Goal: Information Seeking & Learning: Learn about a topic

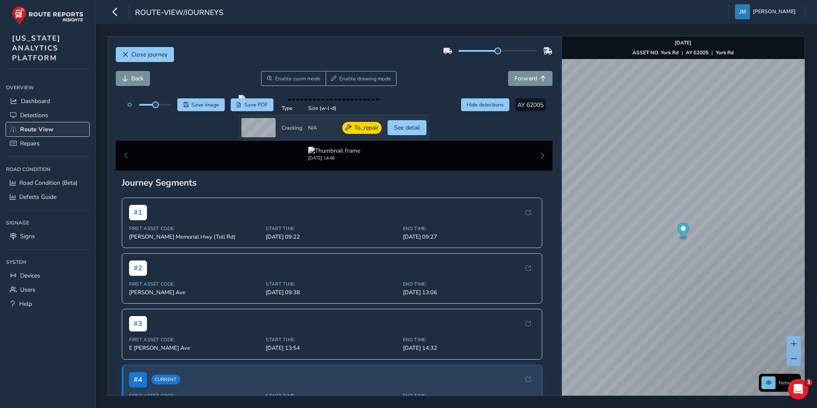
click at [51, 127] on span "Route View" at bounding box center [36, 129] width 33 height 8
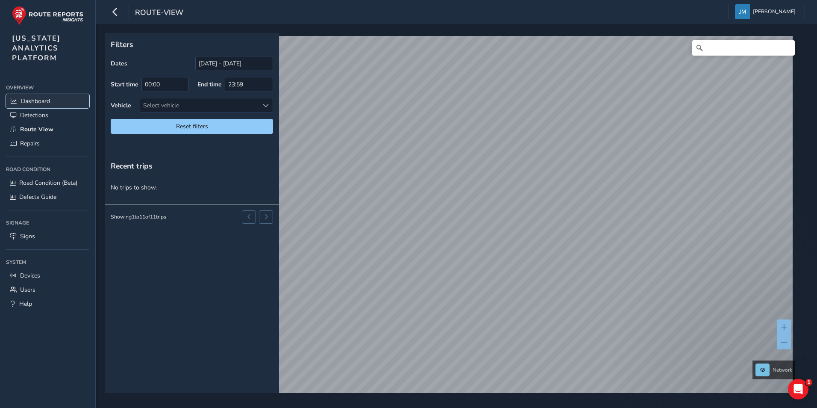
click at [41, 100] on span "Dashboard" at bounding box center [35, 101] width 29 height 8
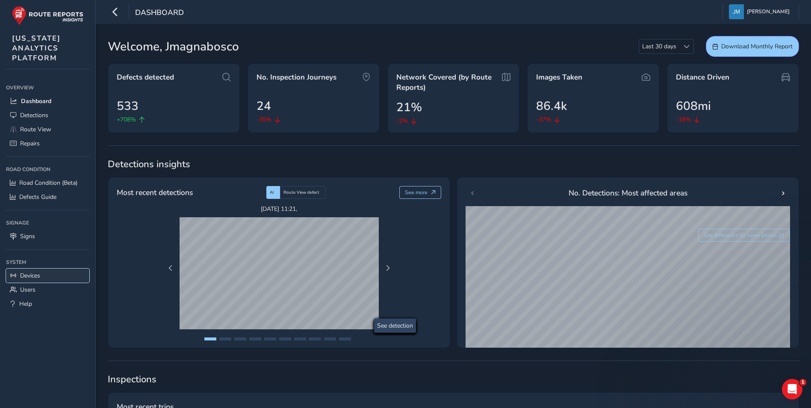
click at [40, 274] on span "Devices" at bounding box center [30, 275] width 20 height 8
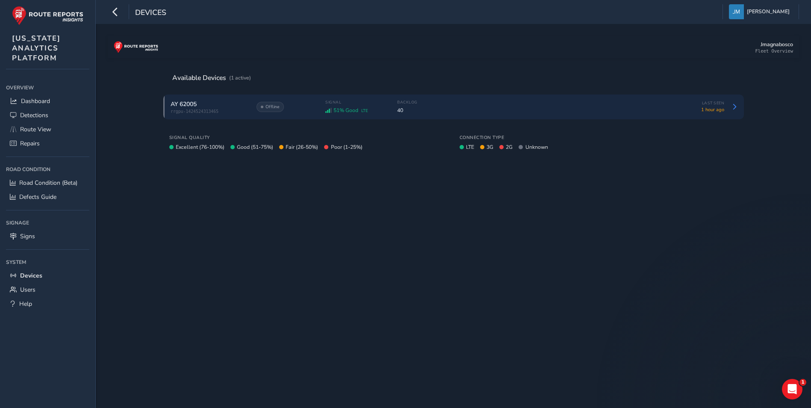
click at [247, 109] on span "rrgpu-1424524313465" at bounding box center [209, 111] width 77 height 5
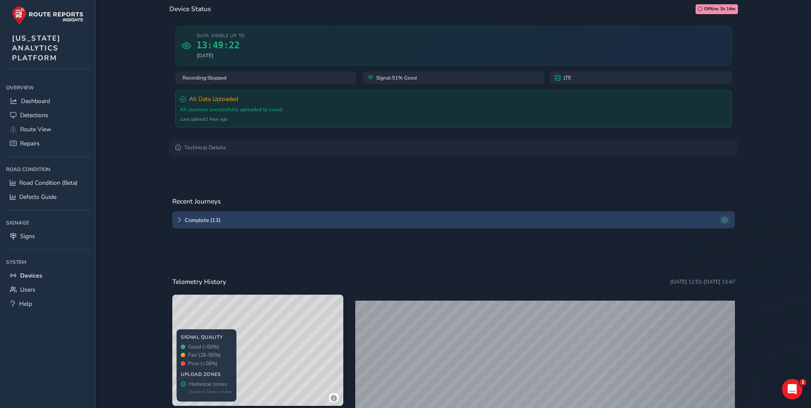
scroll to position [86, 0]
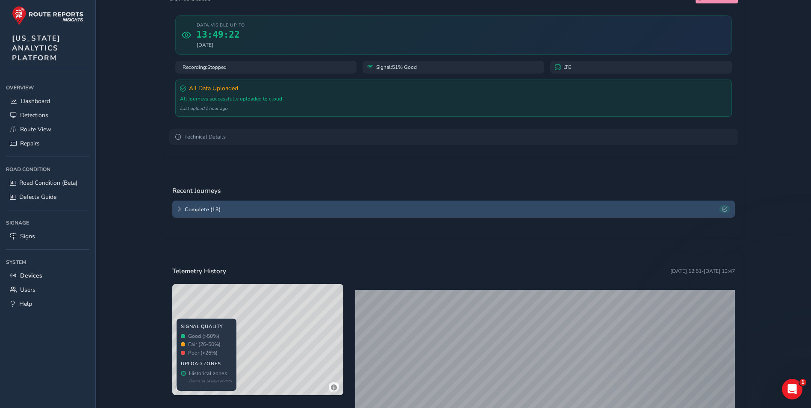
click at [251, 207] on span "Complete ( 13 )" at bounding box center [450, 209] width 531 height 7
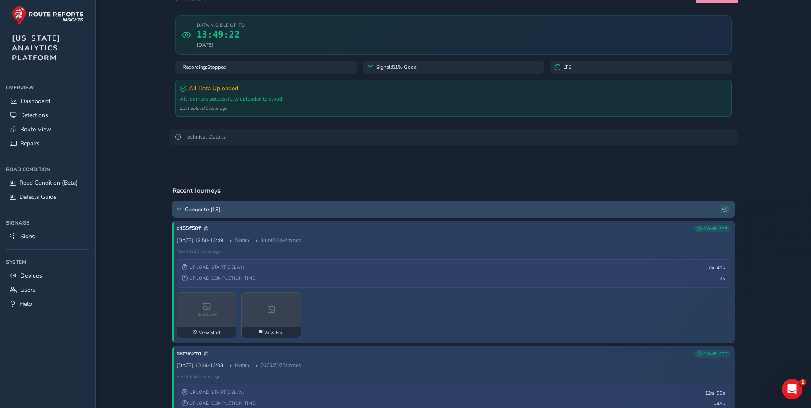
click at [251, 207] on span "Complete ( 13 )" at bounding box center [450, 209] width 531 height 7
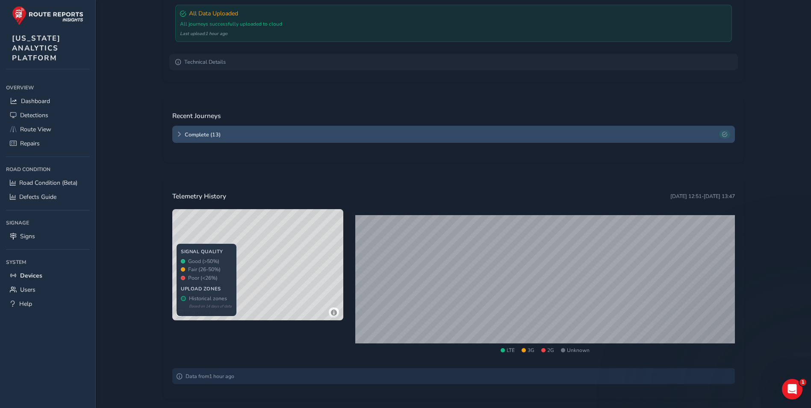
scroll to position [171, 0]
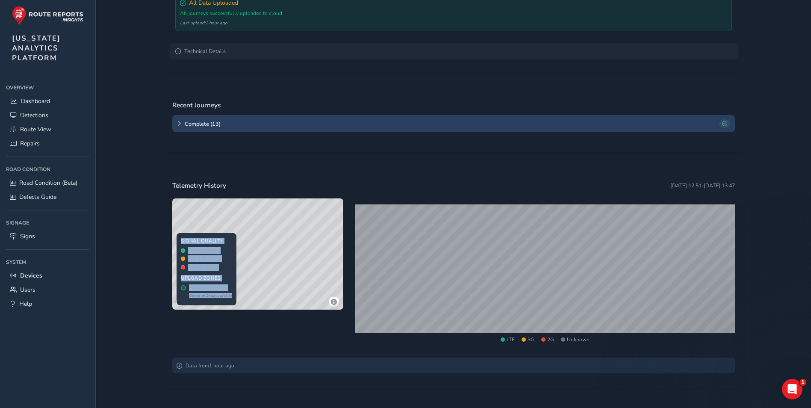
click at [359, 306] on div "© Mapbox © OpenStreetMap Improve this map | © Mapbox © OpenStreetMap Improve th…" at bounding box center [453, 274] width 563 height 153
drag, startPoint x: 354, startPoint y: 308, endPoint x: 329, endPoint y: 233, distance: 78.8
click at [329, 233] on div "© Mapbox © OpenStreetMap Improve this map | © Mapbox © OpenStreetMap Improve th…" at bounding box center [257, 253] width 171 height 111
drag, startPoint x: 288, startPoint y: 276, endPoint x: 310, endPoint y: 234, distance: 47.2
click at [310, 234] on div "© Mapbox © OpenStreetMap Improve this map | © Mapbox © OpenStreetMap Improve th…" at bounding box center [257, 253] width 171 height 111
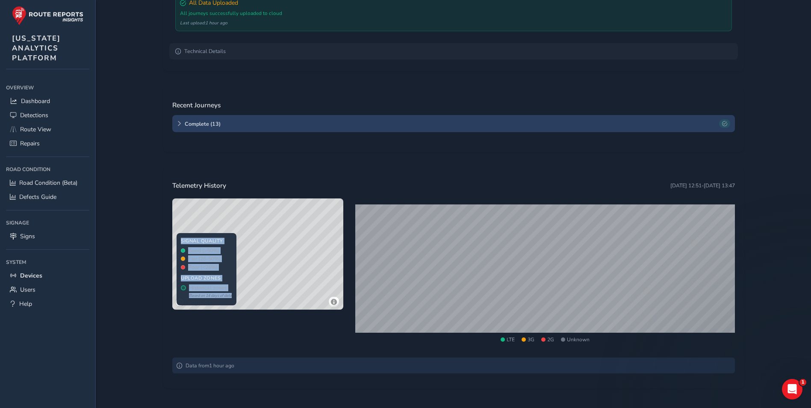
drag, startPoint x: 265, startPoint y: 278, endPoint x: 272, endPoint y: 273, distance: 9.1
click at [272, 273] on div "© Mapbox © OpenStreetMap Improve this map | © Mapbox © OpenStreetMap Improve th…" at bounding box center [257, 253] width 171 height 111
drag, startPoint x: 297, startPoint y: 274, endPoint x: 276, endPoint y: 274, distance: 20.5
click at [276, 274] on div "© Mapbox © OpenStreetMap Improve this map | © Mapbox © OpenStreetMap Improve th…" at bounding box center [257, 253] width 171 height 111
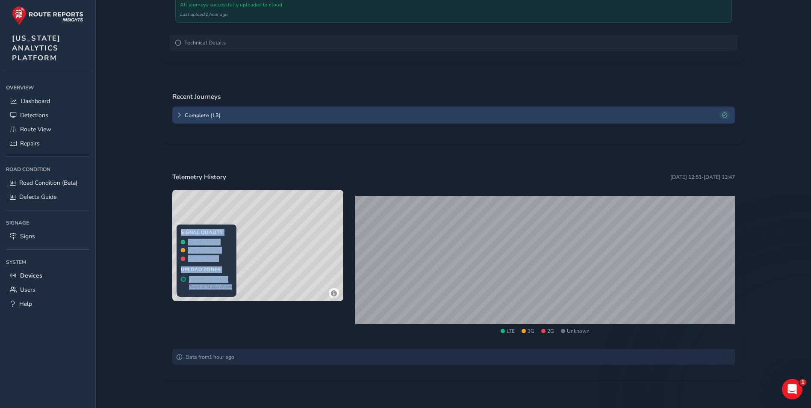
scroll to position [182, 0]
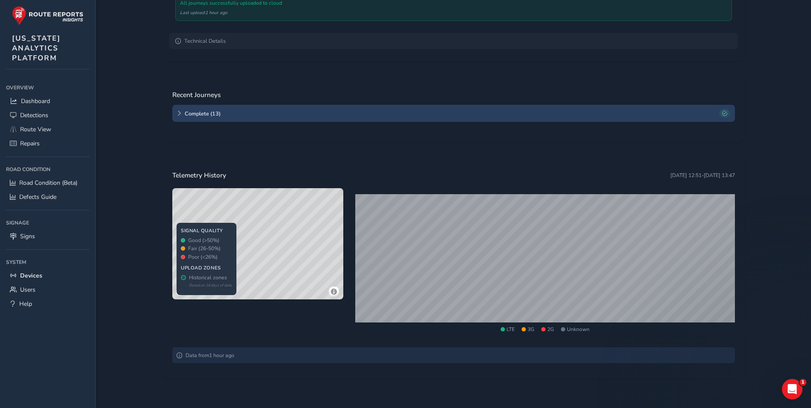
click at [506, 388] on div "Device Status Offline 1h 15m Data visible up to 13:49:22 09 Oct 2025 Recording:…" at bounding box center [453, 136] width 599 height 519
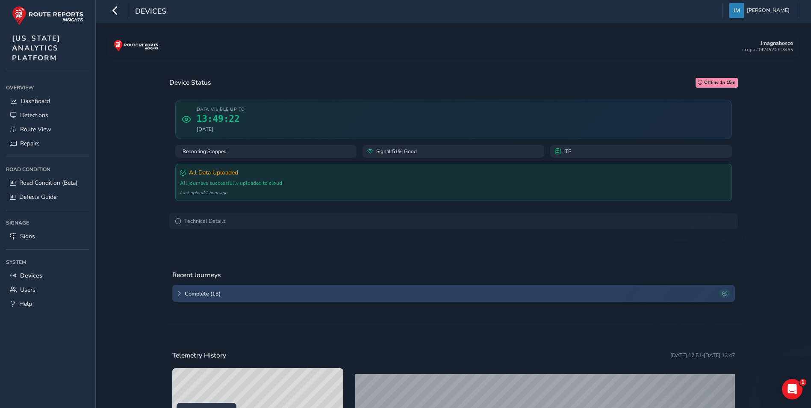
scroll to position [0, 0]
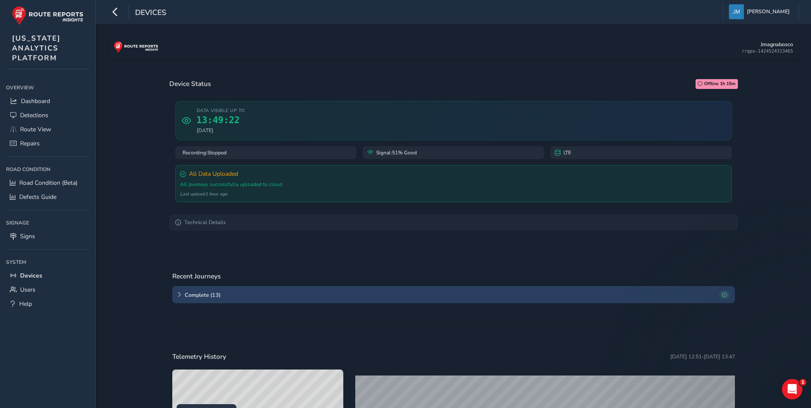
click at [269, 114] on div "Data visible up to 13:49:22 09 Oct 2025" at bounding box center [453, 120] width 557 height 39
click at [42, 99] on span "Dashboard" at bounding box center [35, 101] width 29 height 8
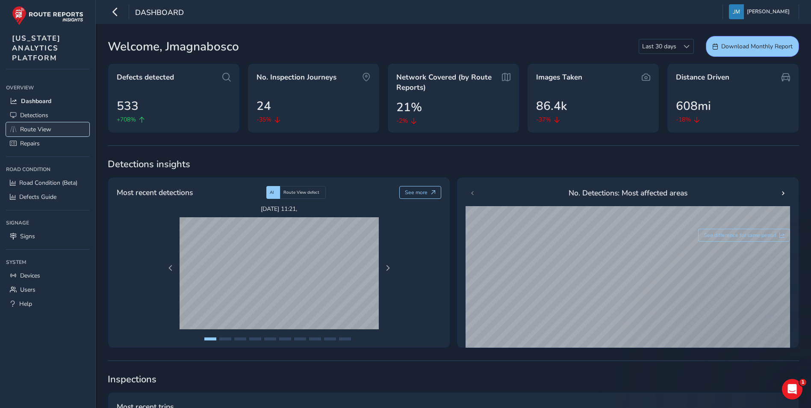
click at [47, 123] on link "Route View" at bounding box center [47, 129] width 83 height 14
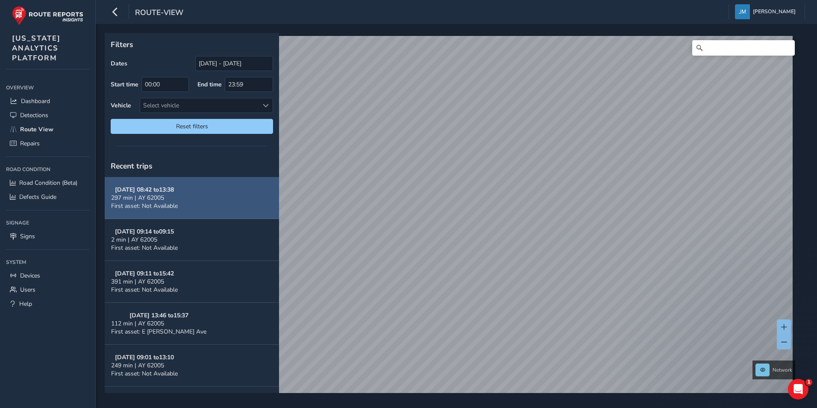
click at [212, 203] on button "10/09/2025, 08:42 to 13:38 297 min | AY 62005 First asset: Not Available" at bounding box center [192, 198] width 174 height 42
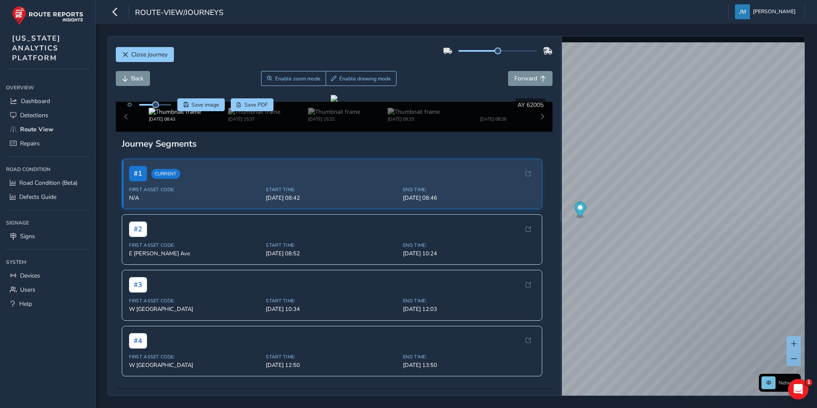
scroll to position [43, 0]
click at [110, 12] on button "button" at bounding box center [115, 11] width 15 height 15
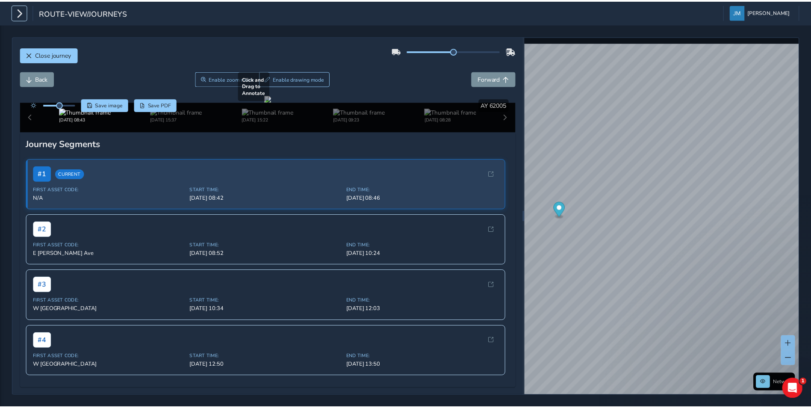
scroll to position [0, 0]
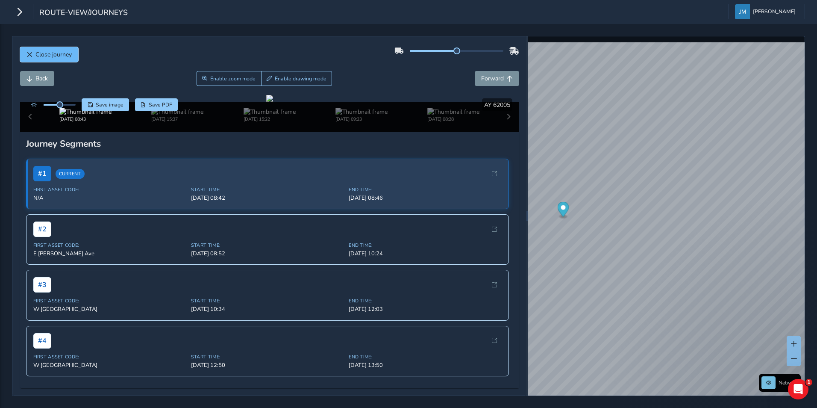
click at [45, 53] on span "Close journey" at bounding box center [53, 54] width 36 height 8
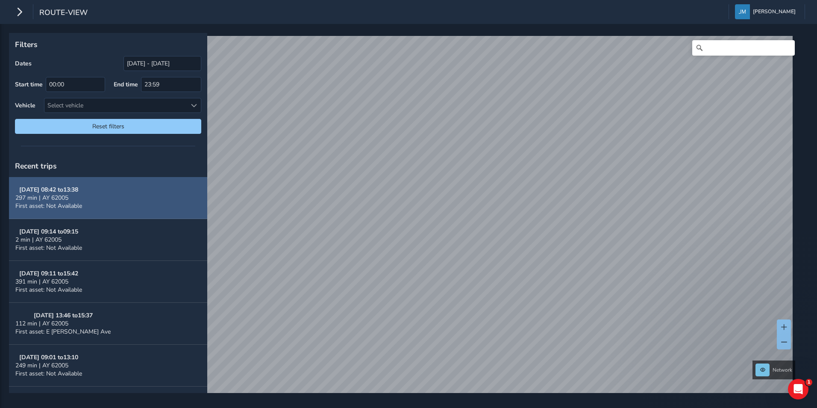
click at [118, 203] on button "10/09/2025, 08:42 to 13:38 297 min | AY 62005 First asset: Not Available" at bounding box center [108, 198] width 198 height 42
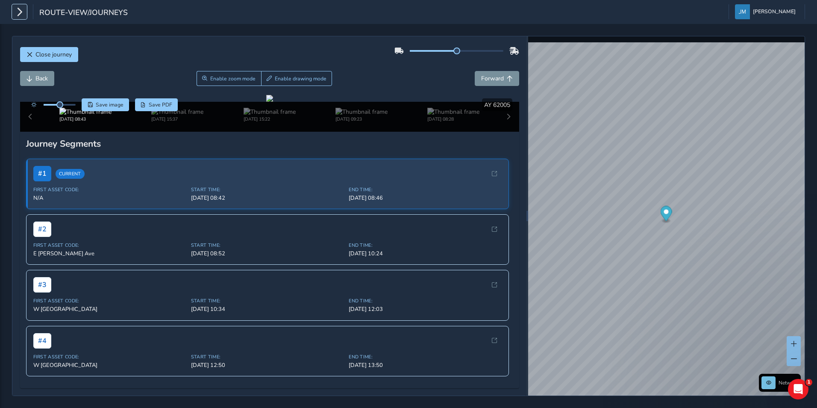
click at [18, 9] on icon "button" at bounding box center [19, 11] width 9 height 15
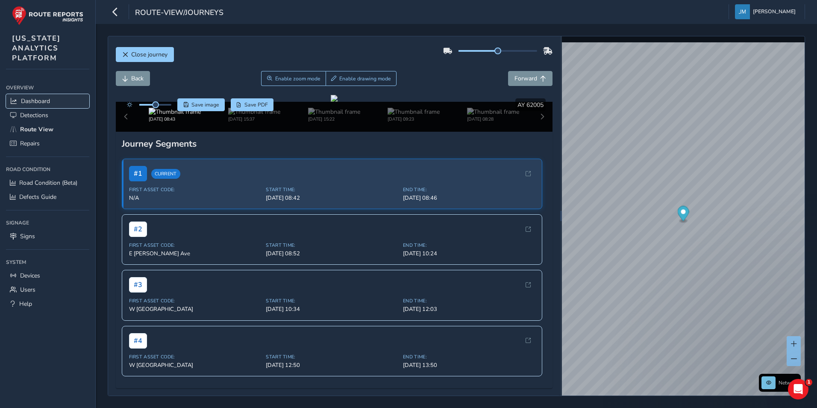
click at [35, 96] on link "Dashboard" at bounding box center [47, 101] width 83 height 14
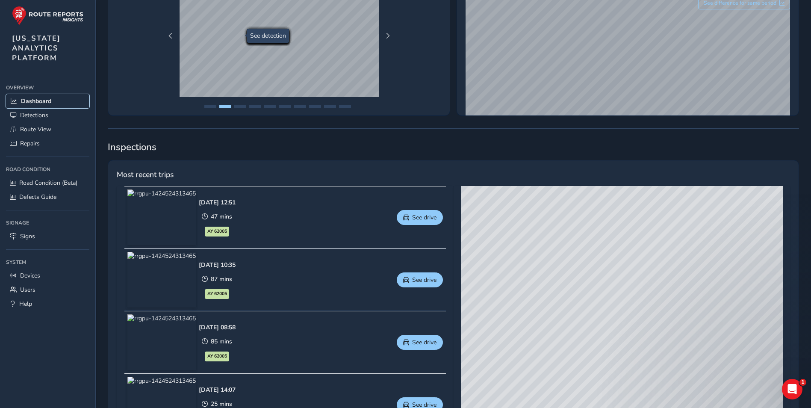
scroll to position [299, 0]
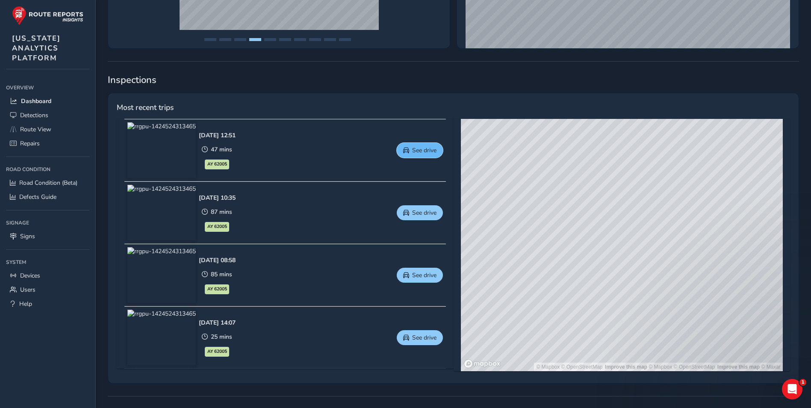
click at [417, 145] on button "See drive" at bounding box center [420, 150] width 46 height 15
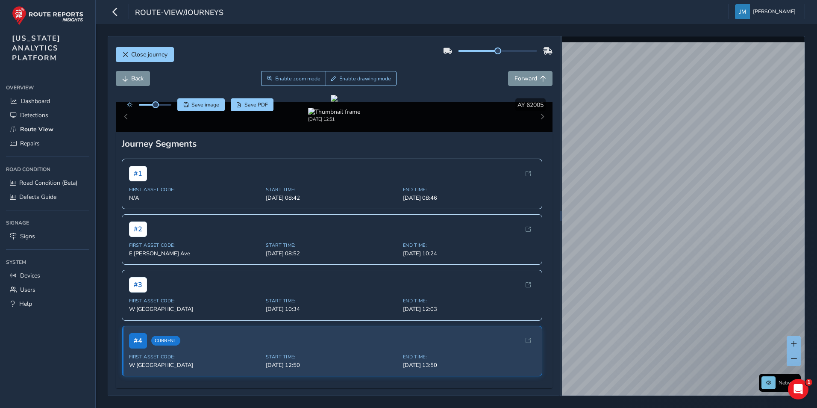
click at [136, 47] on div "Close journey" at bounding box center [334, 57] width 437 height 27
click at [136, 49] on button "Close journey" at bounding box center [145, 54] width 58 height 15
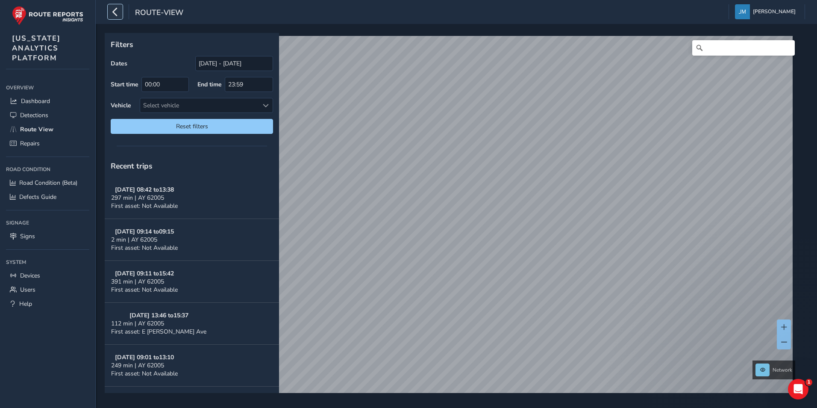
click at [109, 8] on button "button" at bounding box center [115, 11] width 15 height 15
